Goal: Find contact information: Find contact information

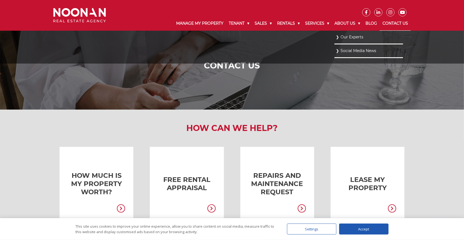
click at [346, 41] on li "Our Experts" at bounding box center [368, 38] width 69 height 14
click at [346, 38] on link "Our Experts" at bounding box center [369, 36] width 66 height 7
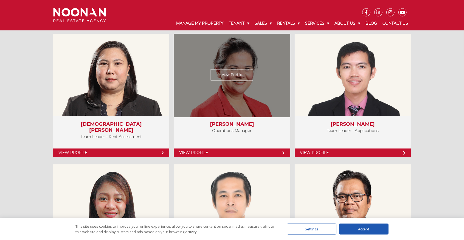
scroll to position [1317, 0]
